Goal: Task Accomplishment & Management: Use online tool/utility

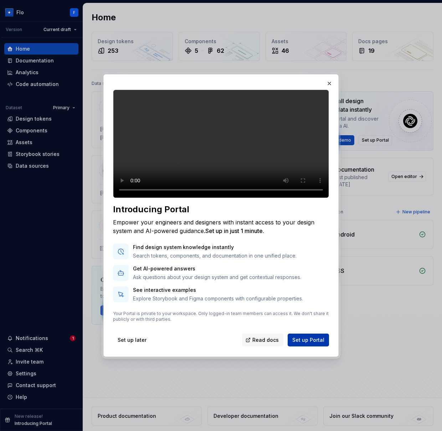
click at [318, 344] on span "Set up Portal" at bounding box center [308, 339] width 32 height 7
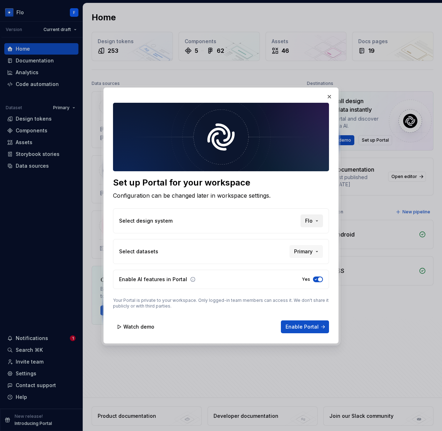
click at [311, 220] on span "Flo" at bounding box center [308, 220] width 7 height 7
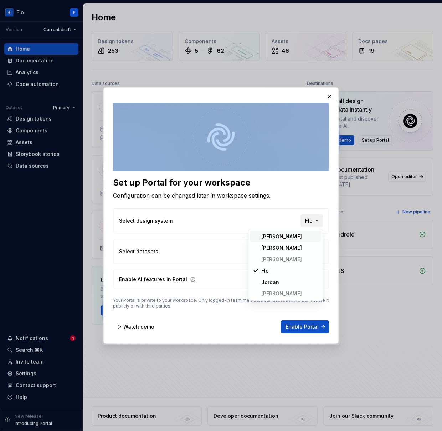
click at [311, 220] on div "Set up Portal for your workspace Configuration can be changed later in workspac…" at bounding box center [221, 215] width 442 height 431
click at [305, 252] on span "Primary" at bounding box center [303, 251] width 19 height 7
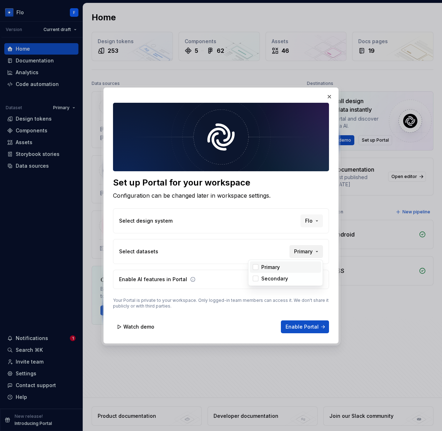
click at [305, 252] on div "Set up Portal for your workspace Configuration can be changed later in workspac…" at bounding box center [221, 215] width 442 height 431
click at [316, 332] on button "Enable Portal" at bounding box center [305, 326] width 48 height 13
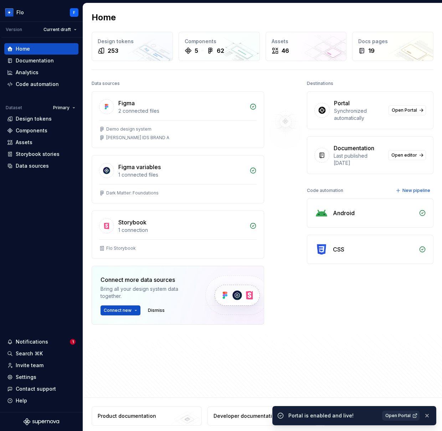
click at [404, 419] on link "Open Portal" at bounding box center [400, 416] width 37 height 10
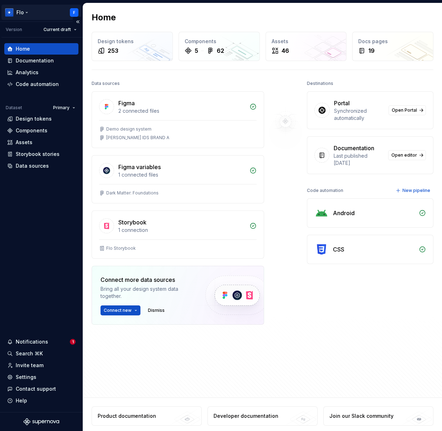
click at [78, 10] on html "Flo F Version Current draft Home Documentation Analytics Code automation Datase…" at bounding box center [221, 215] width 442 height 431
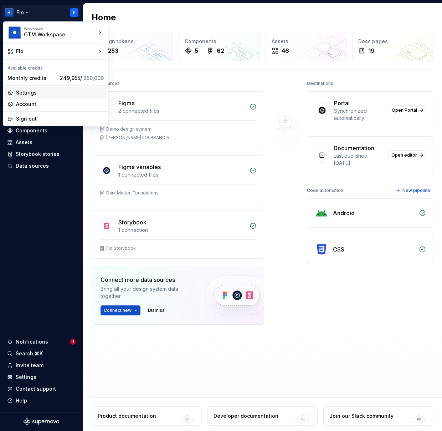
click at [47, 93] on div "Settings" at bounding box center [60, 92] width 88 height 7
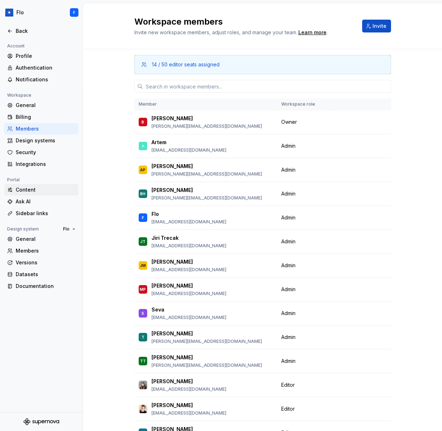
click at [37, 190] on div "Content" at bounding box center [46, 189] width 60 height 7
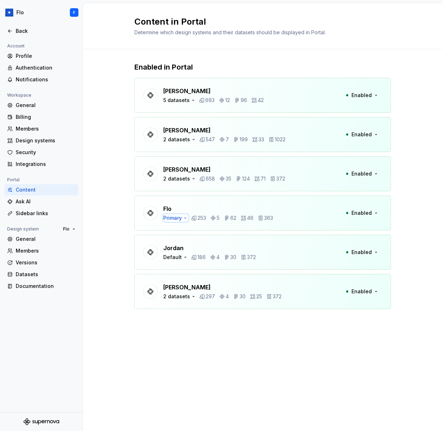
click at [180, 217] on div "Primary" at bounding box center [172, 217] width 19 height 7
click at [173, 244] on div "Secondary" at bounding box center [206, 240] width 83 height 11
drag, startPoint x: 126, startPoint y: 241, endPoint x: 178, endPoint y: 232, distance: 52.1
click at [126, 241] on div "Enabled in Portal [PERSON_NAME] 5 datasets 693 12 96 42 Enabled [PERSON_NAME] 2…" at bounding box center [262, 192] width 359 height 287
